Goal: Download file/media

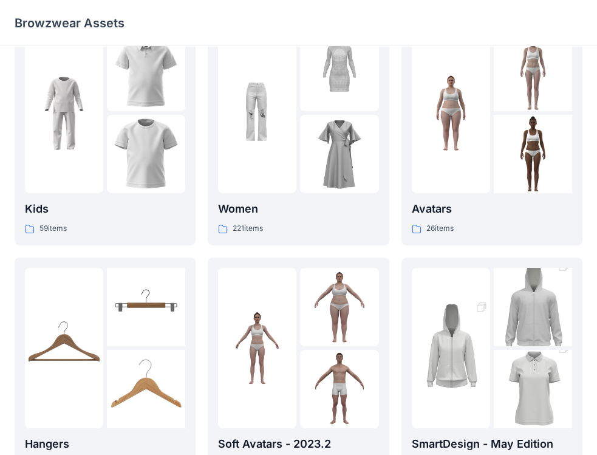
scroll to position [35, 0]
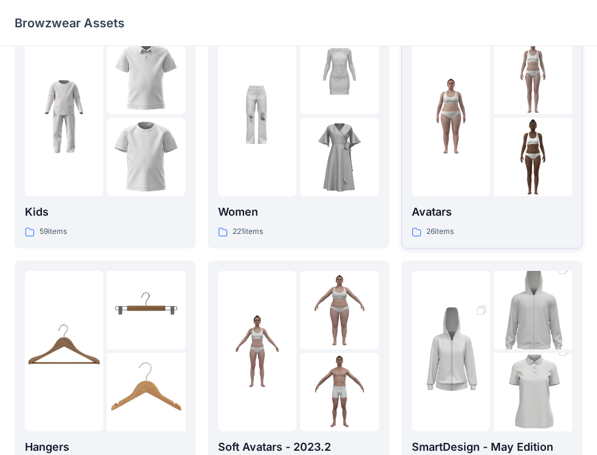
click at [529, 129] on img at bounding box center [532, 157] width 78 height 78
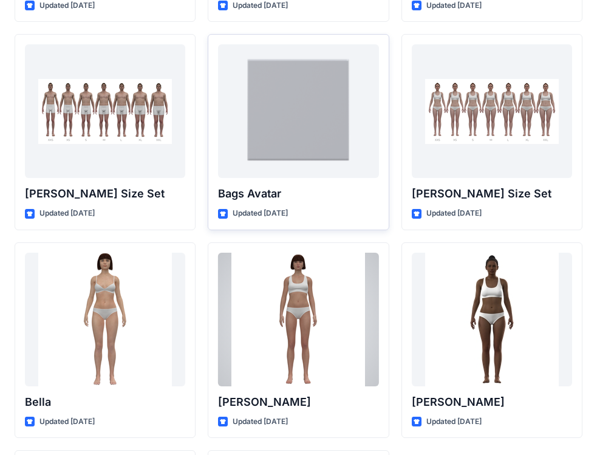
scroll to position [1271, 0]
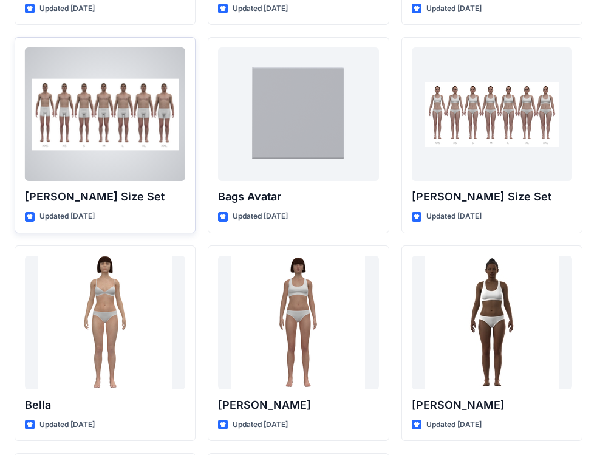
click at [103, 174] on div at bounding box center [105, 114] width 160 height 134
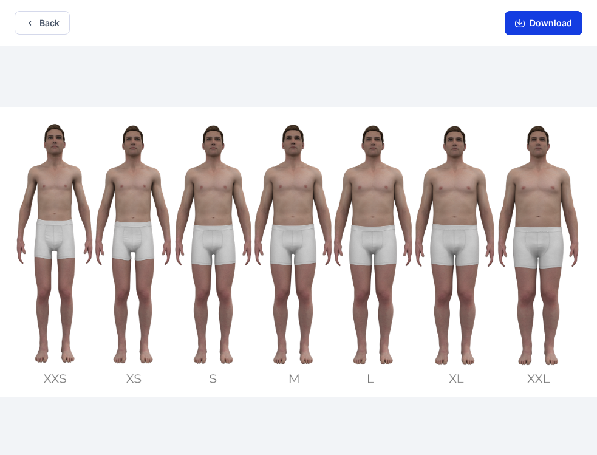
click at [531, 22] on button "Download" at bounding box center [543, 23] width 78 height 24
